Goal: Transaction & Acquisition: Purchase product/service

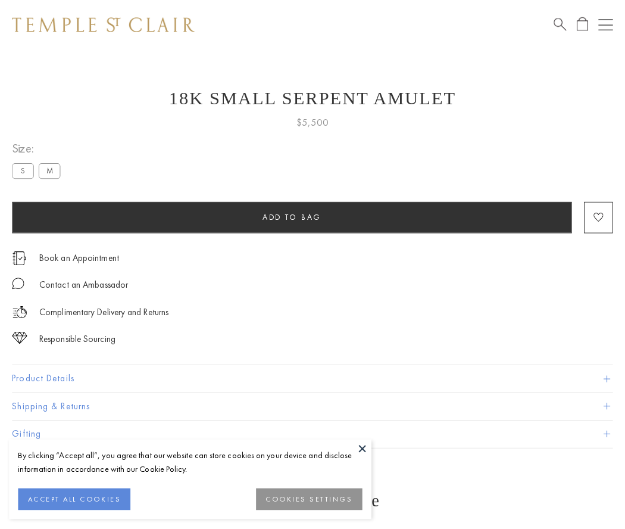
scroll to position [36, 0]
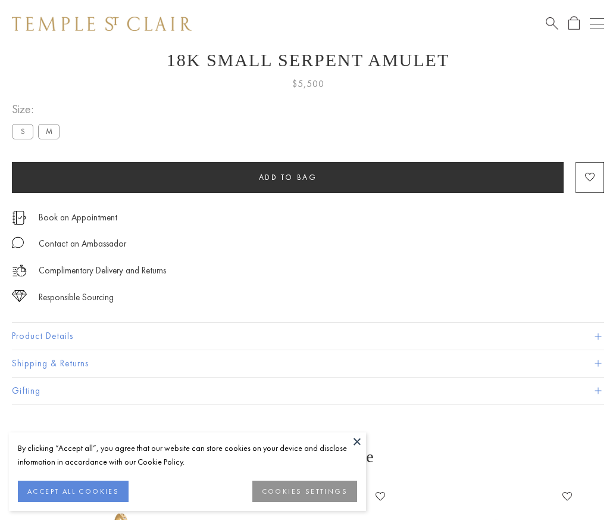
click at [288, 177] on span "Add to bag" at bounding box center [288, 177] width 58 height 10
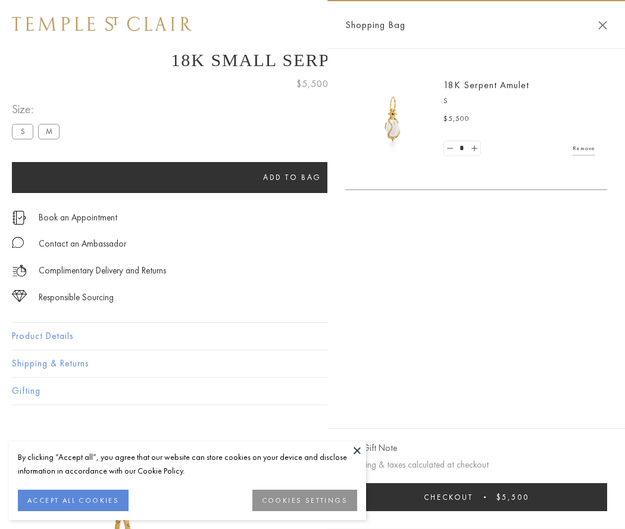
click at [476, 496] on button "Checkout $5,500" at bounding box center [476, 497] width 262 height 28
